Goal: Check status: Check status

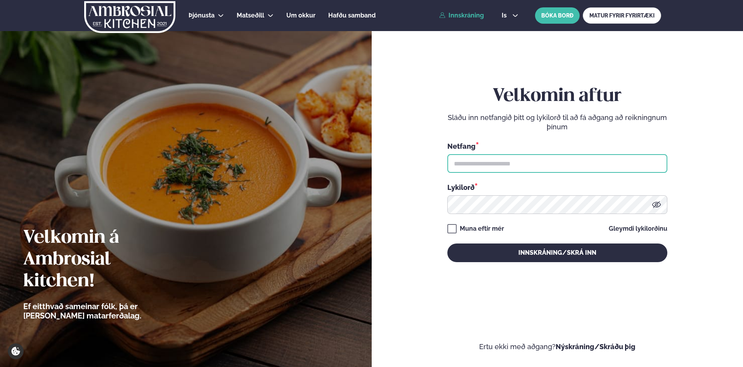
click at [479, 156] on input "text" at bounding box center [557, 163] width 220 height 19
type input "**********"
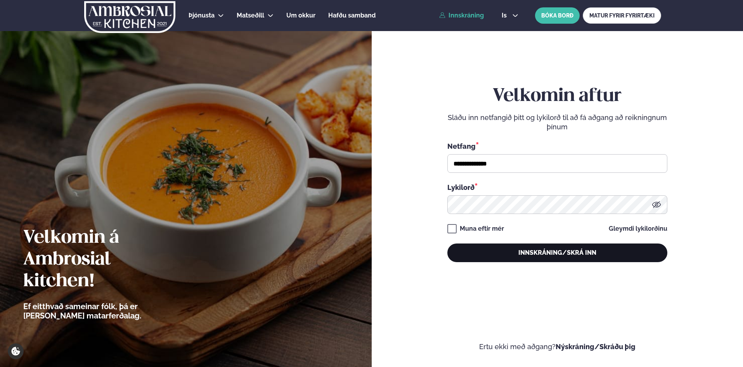
click at [533, 251] on button "Innskráning/Skrá inn" at bounding box center [557, 252] width 220 height 19
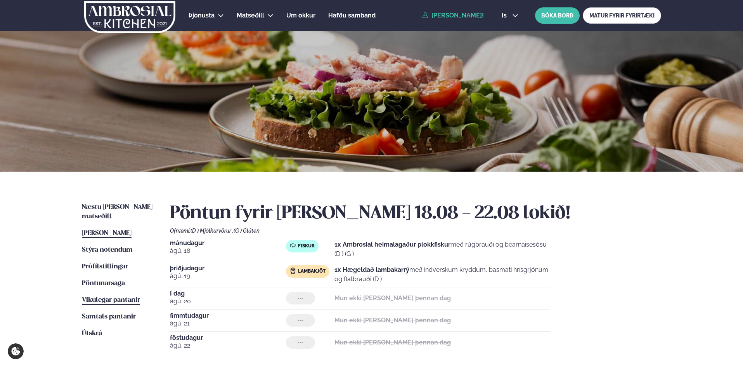
click at [111, 296] on span "Vikulegar pantanir" at bounding box center [111, 299] width 58 height 7
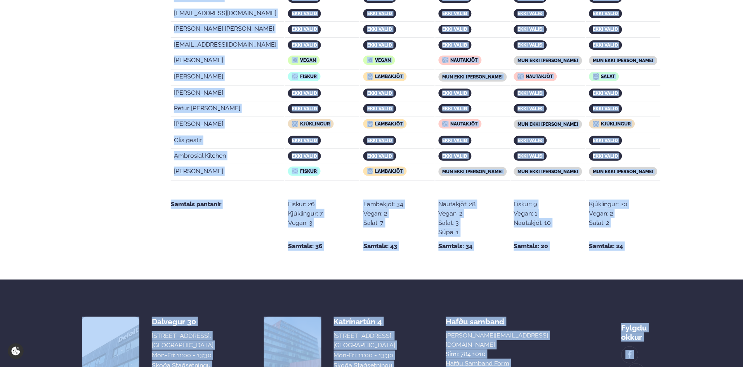
scroll to position [1511, 0]
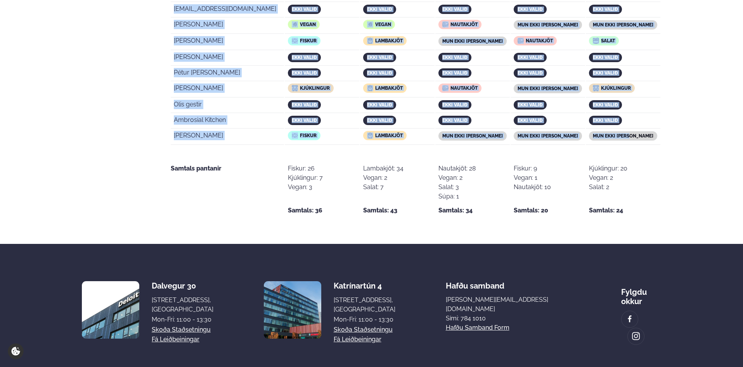
drag, startPoint x: 296, startPoint y: 113, endPoint x: 645, endPoint y: 99, distance: 348.7
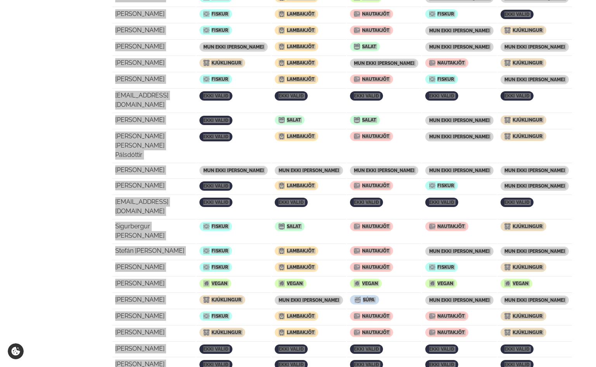
scroll to position [218, 0]
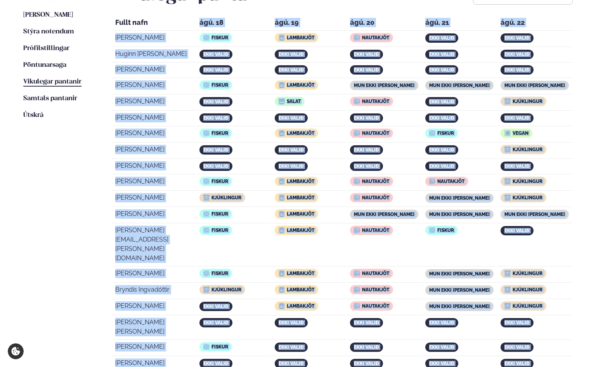
click at [387, 159] on td "ekki valið" at bounding box center [384, 166] width 75 height 15
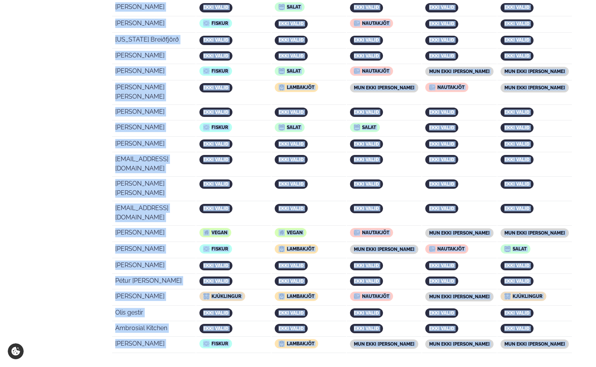
scroll to position [1488, 0]
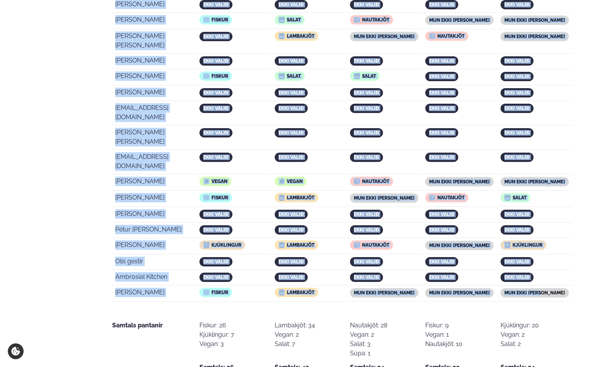
drag, startPoint x: 114, startPoint y: 20, endPoint x: 555, endPoint y: 126, distance: 453.7
